Goal: Answer question/provide support: Share knowledge or assist other users

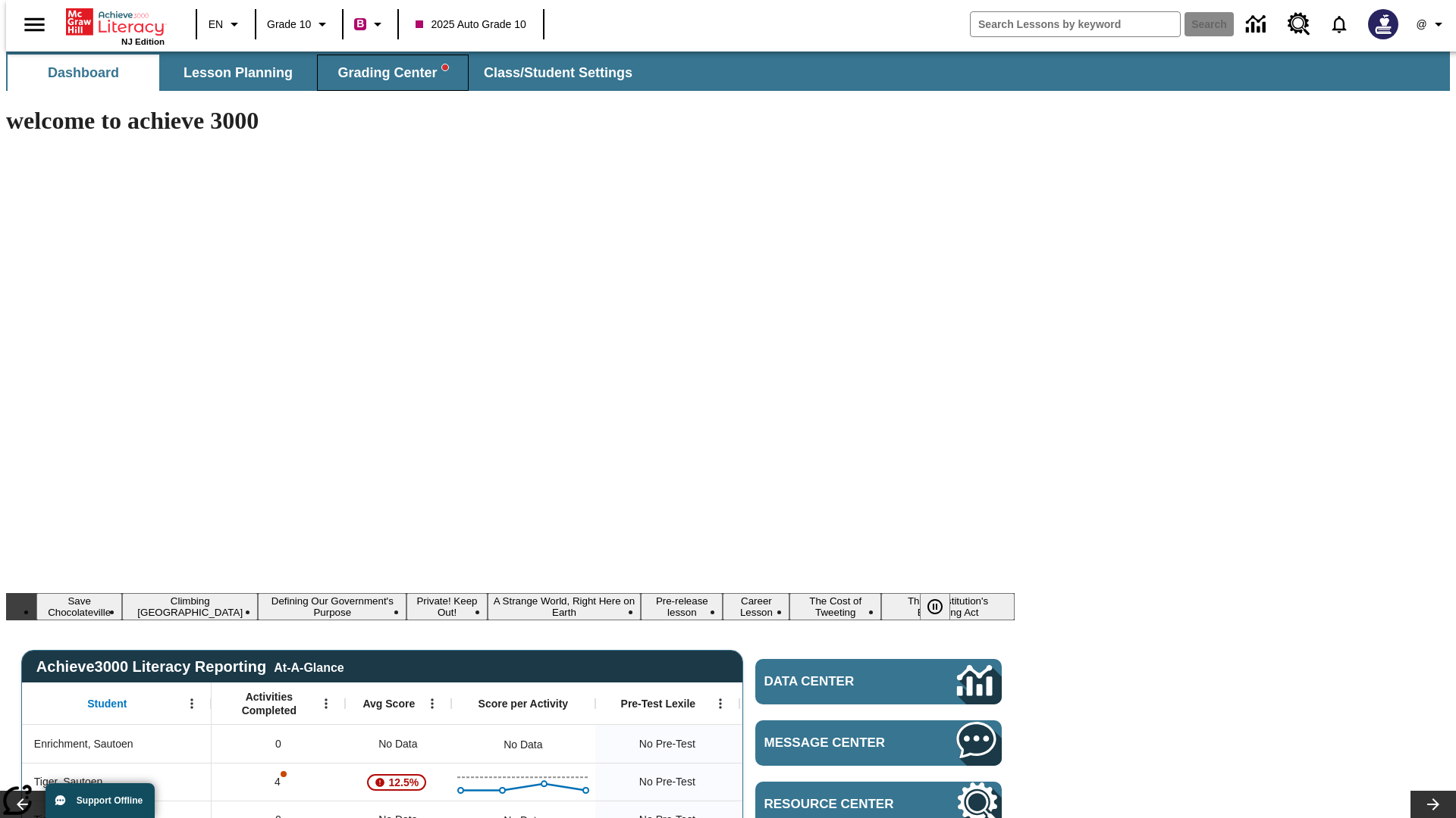
click at [387, 73] on span "Grading Center" at bounding box center [392, 73] width 110 height 17
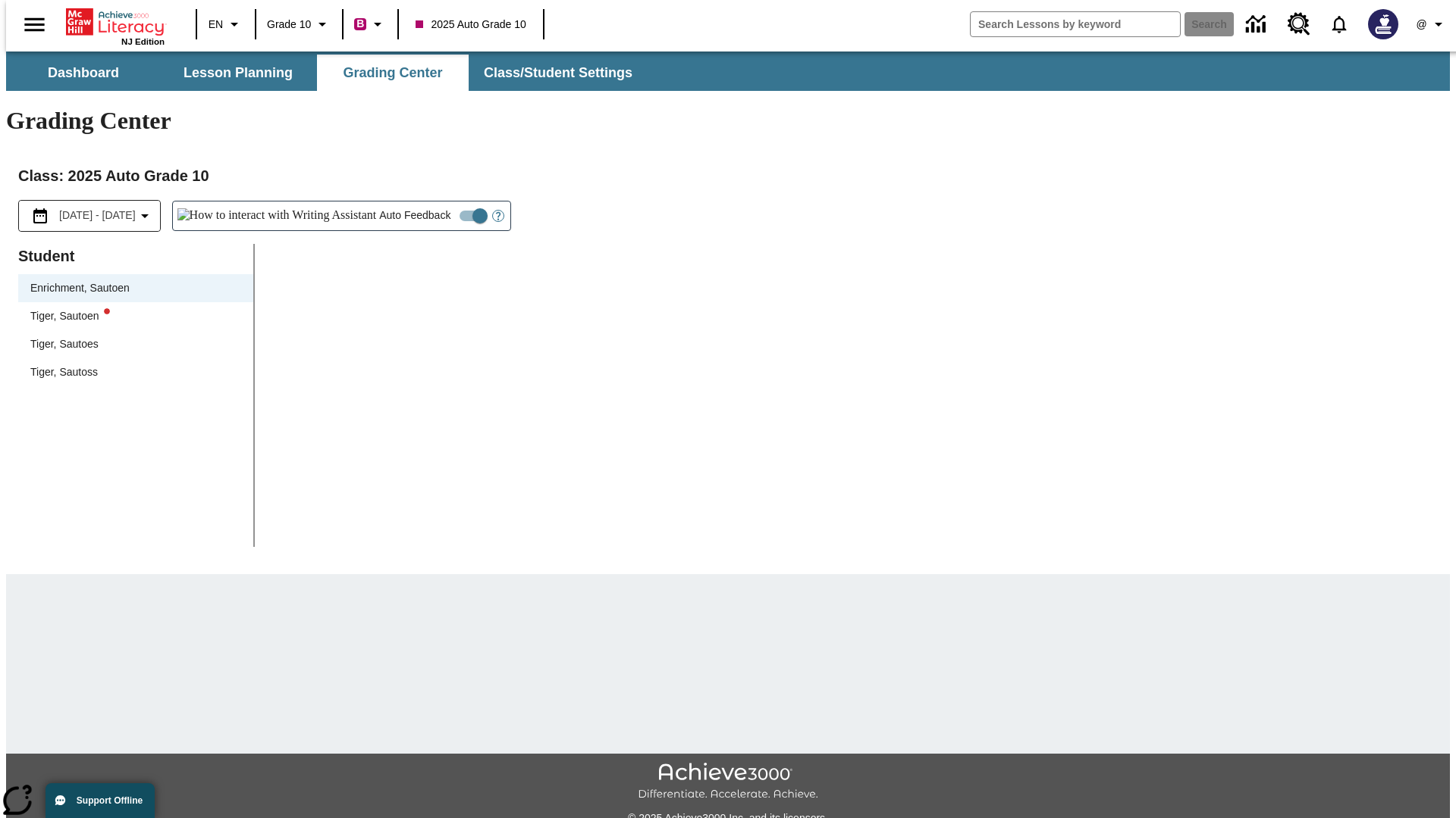
click at [130, 308] on div "Tiger, Sautoen" at bounding box center [135, 316] width 211 height 16
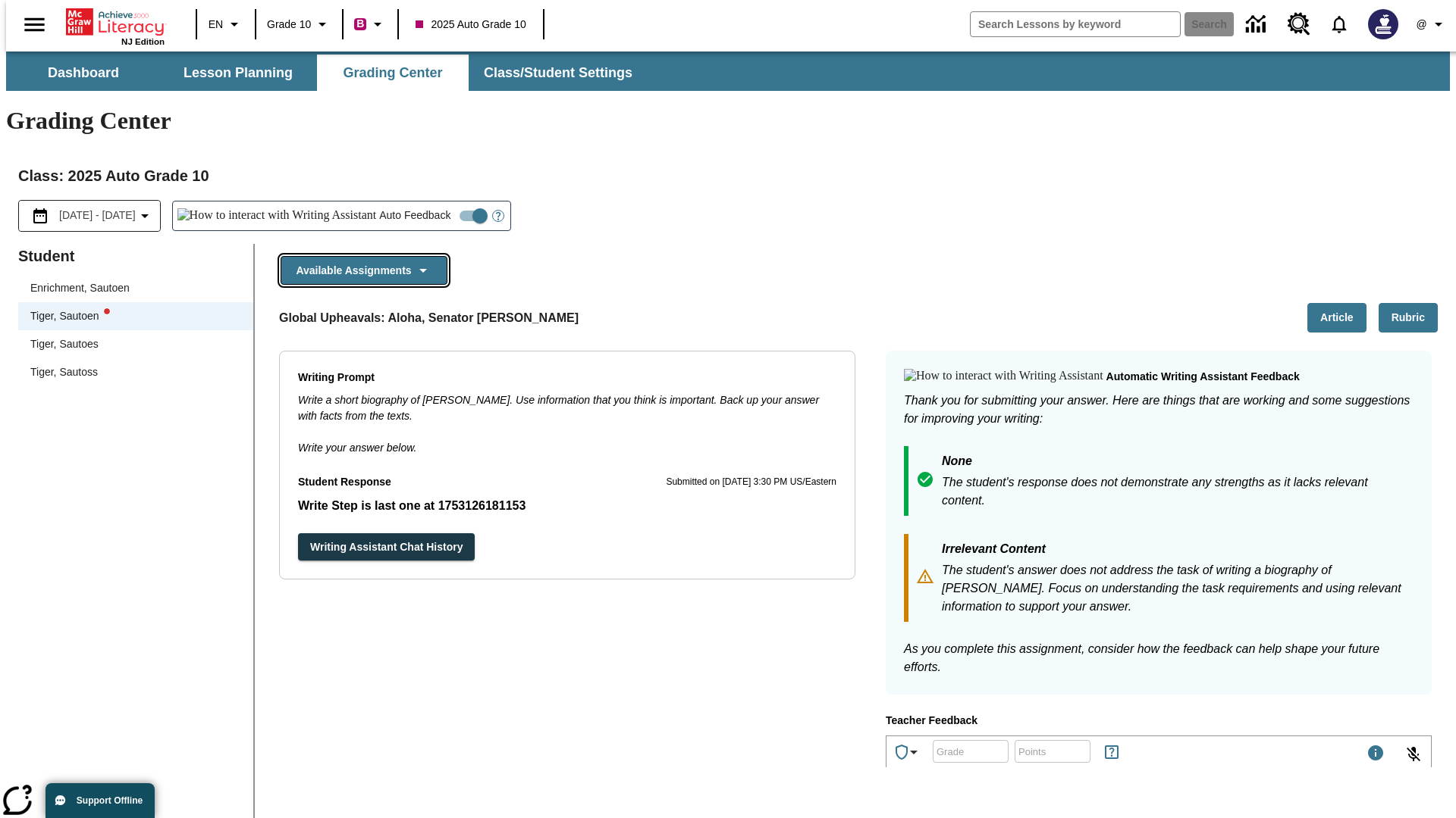
click at [359, 256] on button "Available Assignments" at bounding box center [363, 271] width 167 height 30
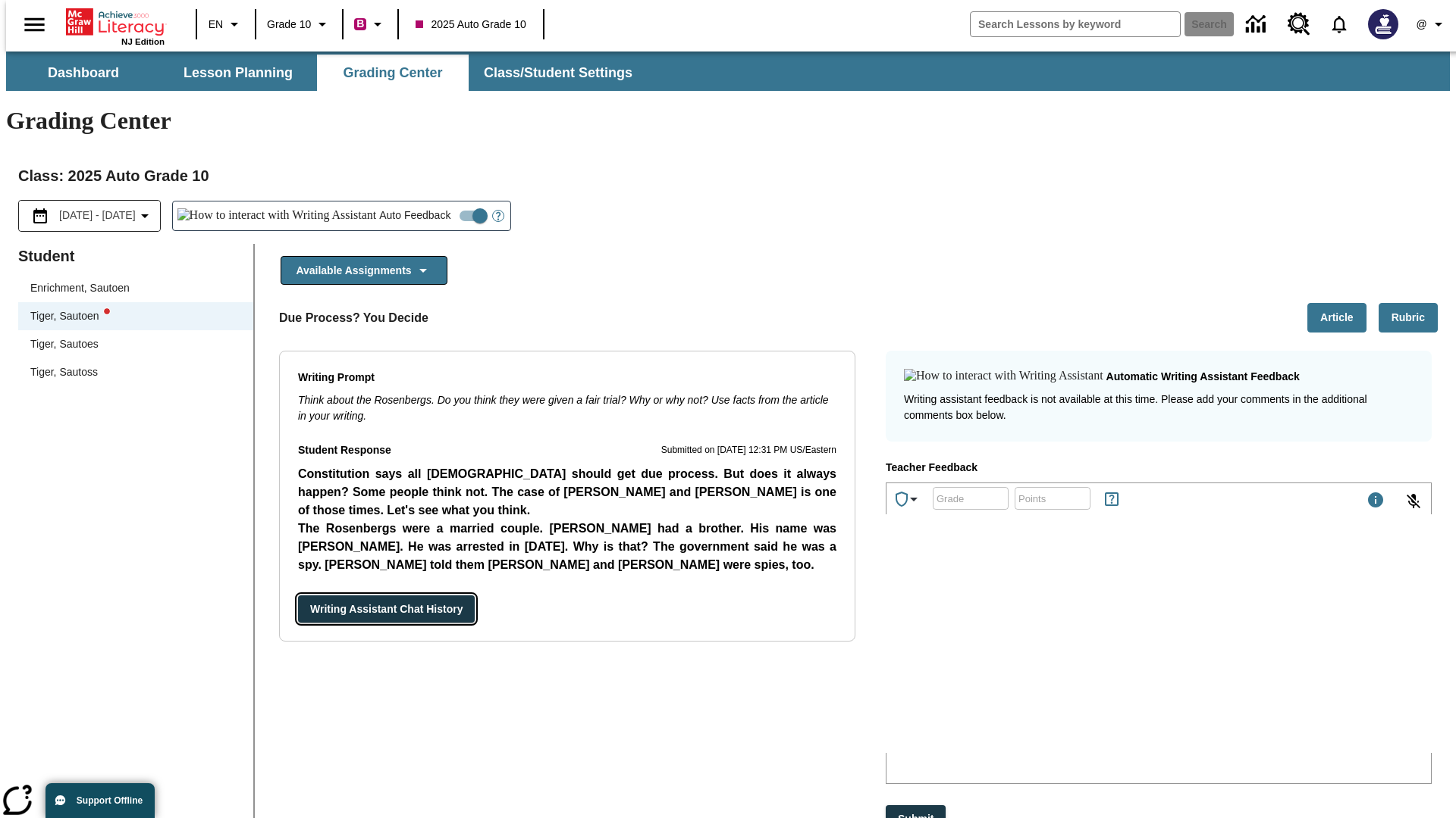
click at [298, 596] on button "Writing Assistant Chat History" at bounding box center [386, 610] width 177 height 28
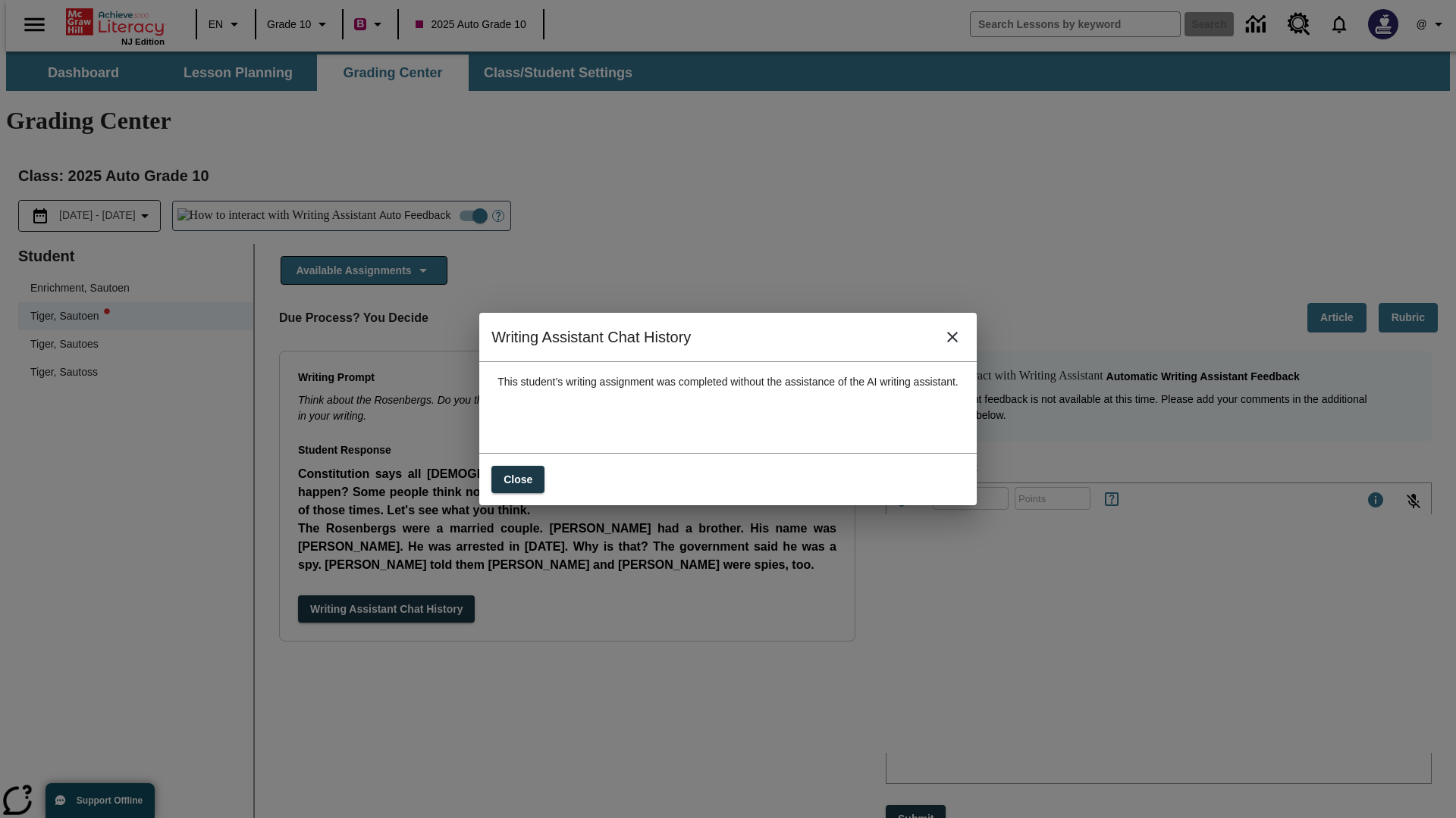
click at [958, 343] on icon "close" at bounding box center [952, 337] width 11 height 11
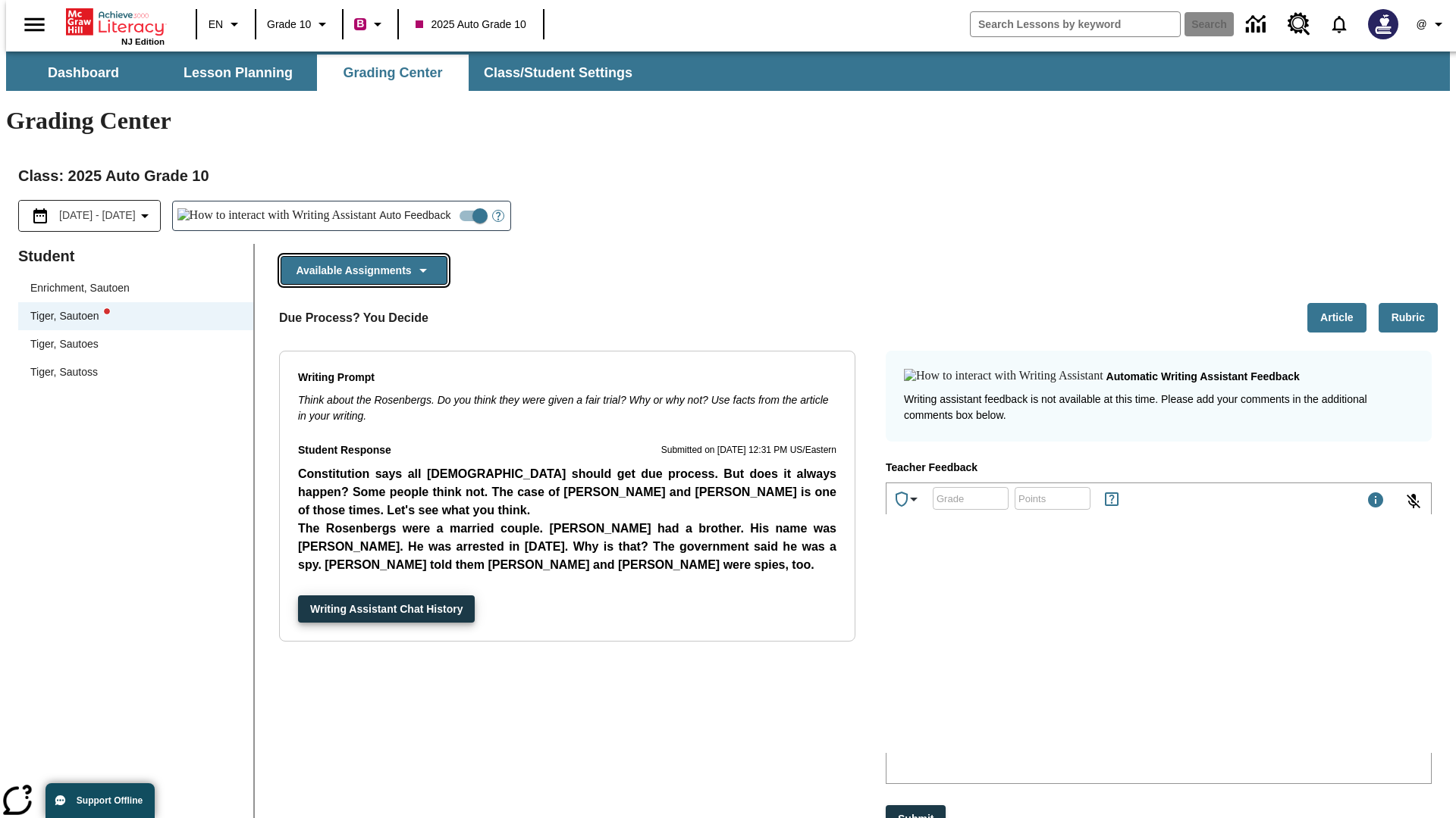
click at [359, 256] on button "Available Assignments" at bounding box center [363, 271] width 167 height 30
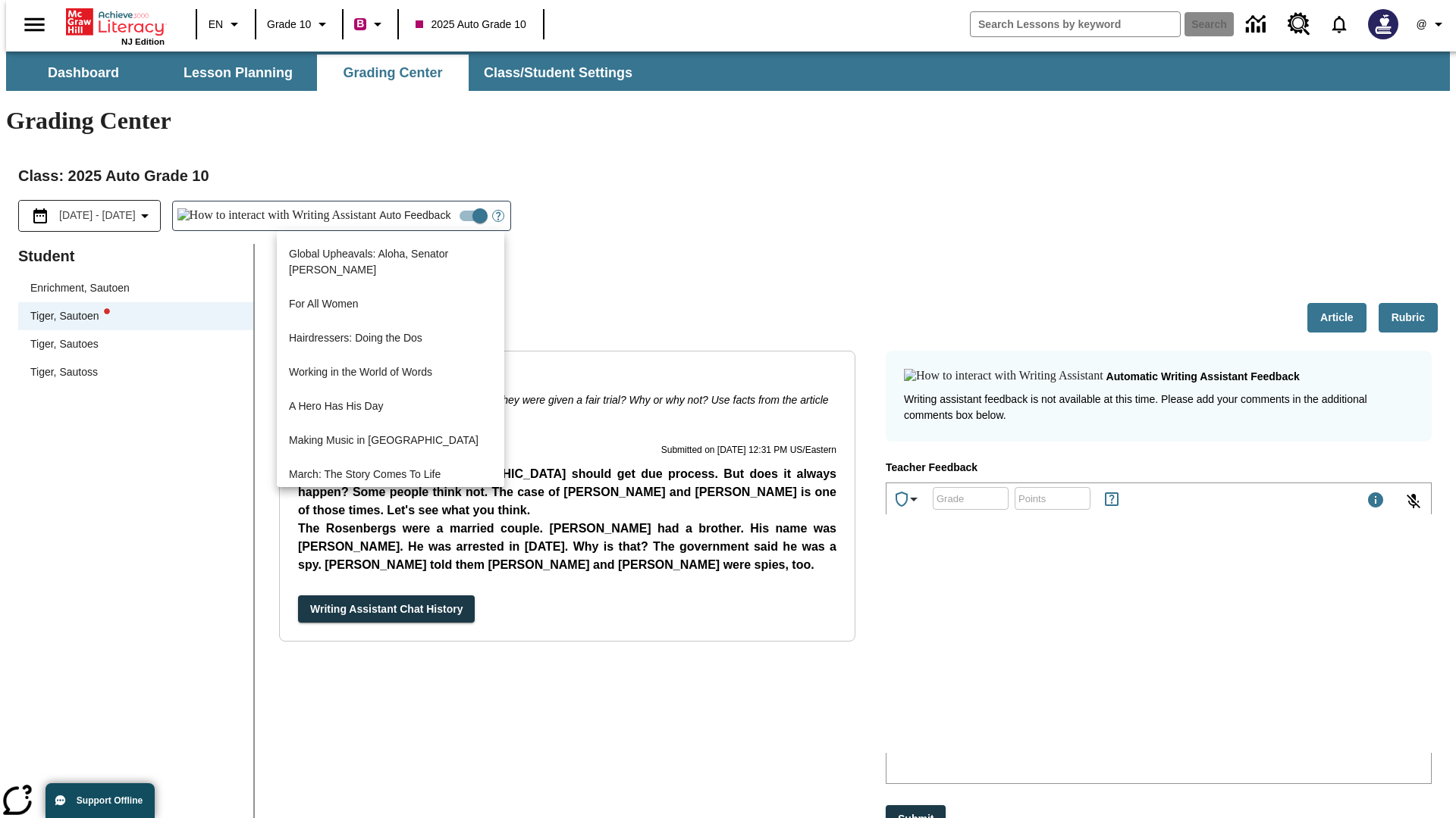
scroll to position [1088, 0]
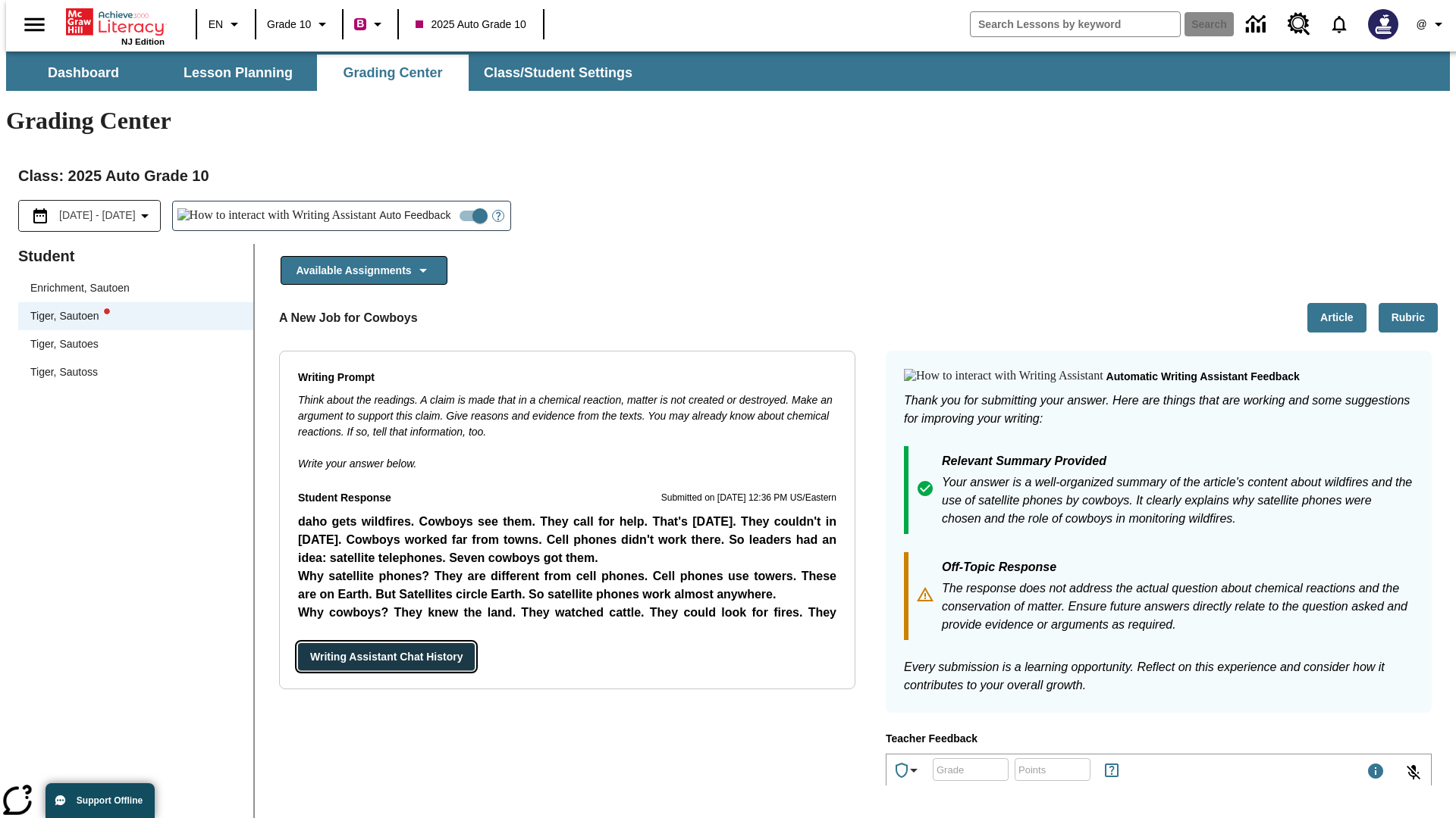
click at [298, 643] on button "Writing Assistant Chat History" at bounding box center [386, 658] width 177 height 28
